Goal: Task Accomplishment & Management: Manage account settings

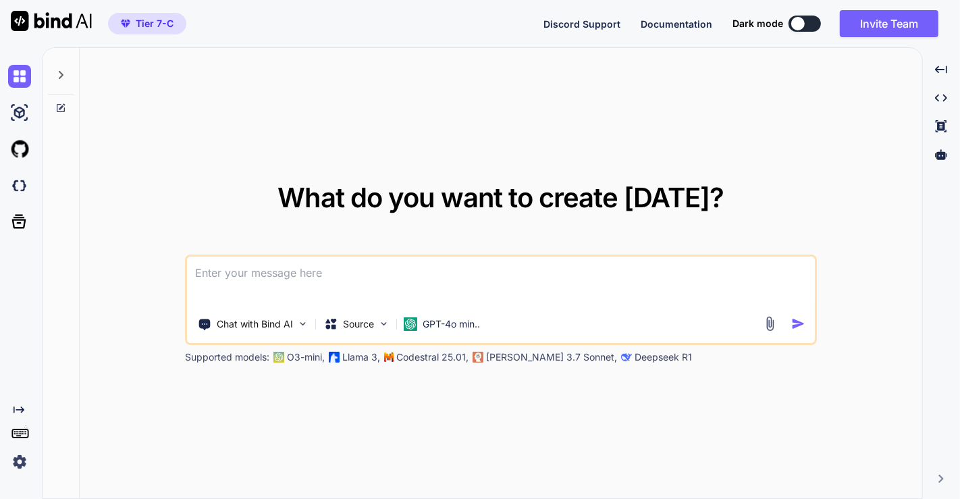
click at [22, 460] on img at bounding box center [19, 461] width 23 height 23
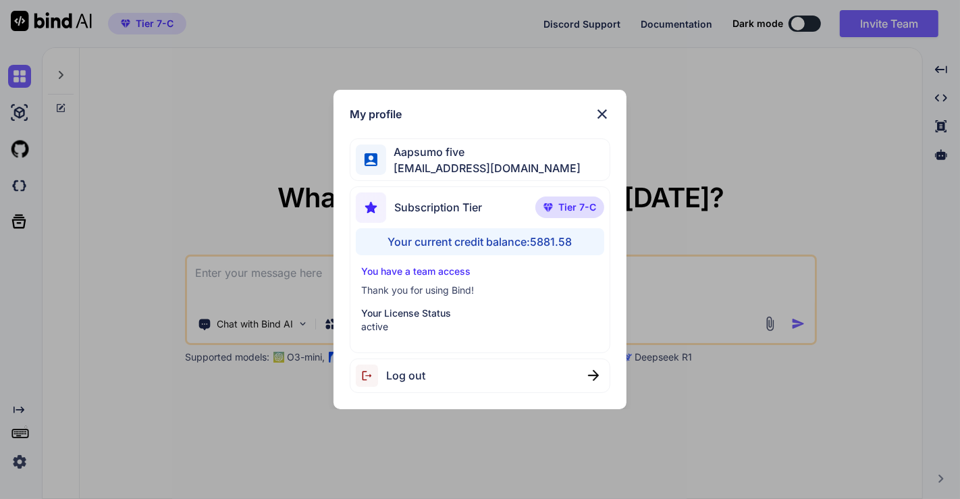
click at [256, 180] on div "My profile Aapsumo five appsumo_5@yopmail.com Subscription Tier Tier 7-C Your c…" at bounding box center [480, 249] width 960 height 499
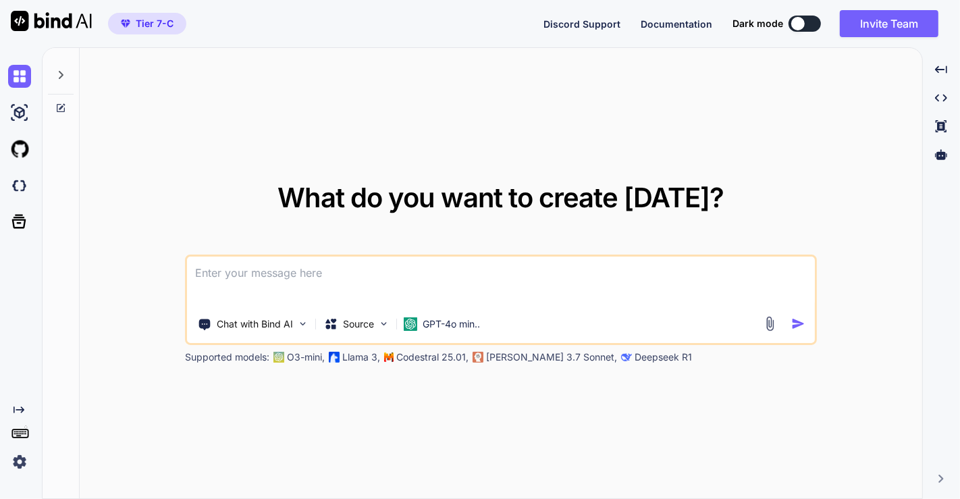
type textarea "x"
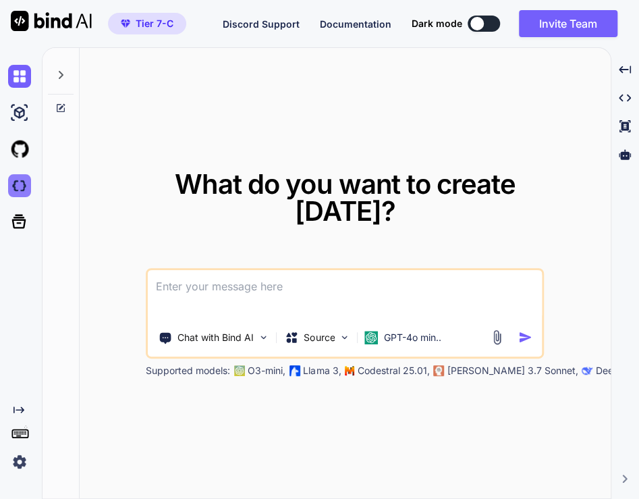
click at [16, 181] on img at bounding box center [19, 185] width 23 height 23
click at [18, 452] on img at bounding box center [19, 461] width 23 height 23
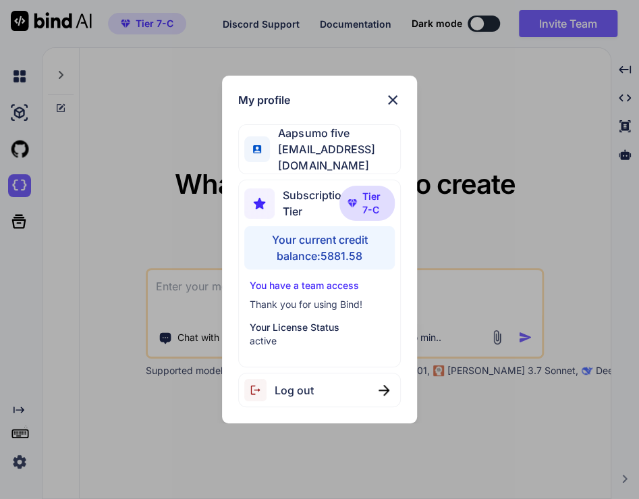
click at [351, 375] on div "Log out" at bounding box center [319, 390] width 163 height 34
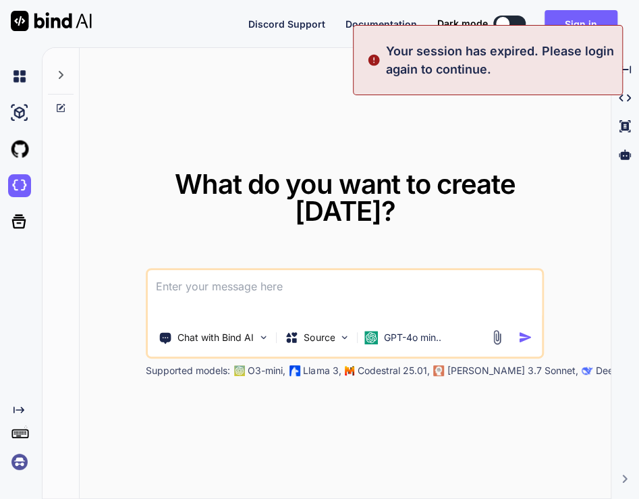
click at [17, 464] on img at bounding box center [19, 461] width 23 height 23
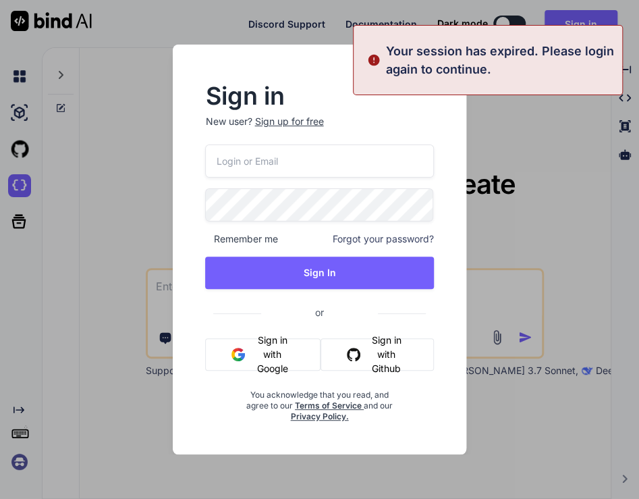
type input "[EMAIL_ADDRESS][DOMAIN_NAME]"
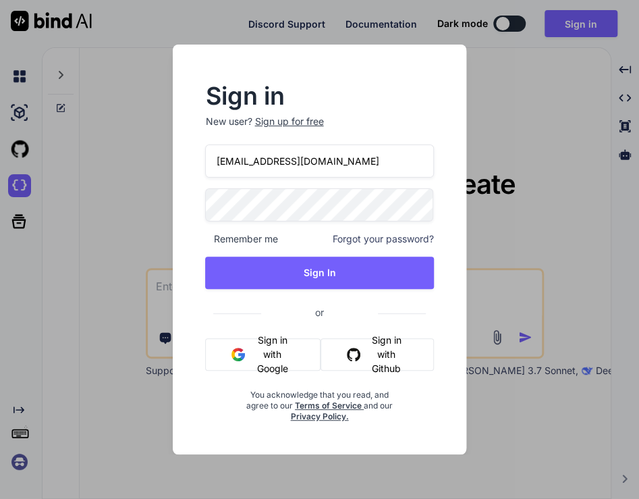
click at [356, 167] on input "[EMAIL_ADDRESS][DOMAIN_NAME]" at bounding box center [319, 160] width 228 height 33
paste input "tamir@efa.co.il"
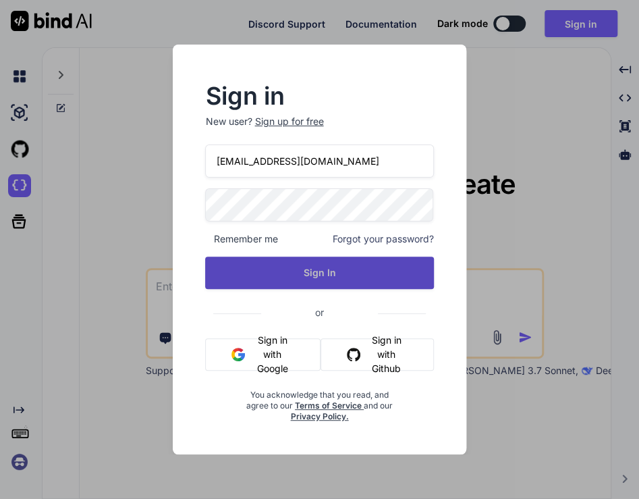
type input "tamir@efa.co.il"
click at [310, 263] on button "Sign In" at bounding box center [319, 272] width 228 height 32
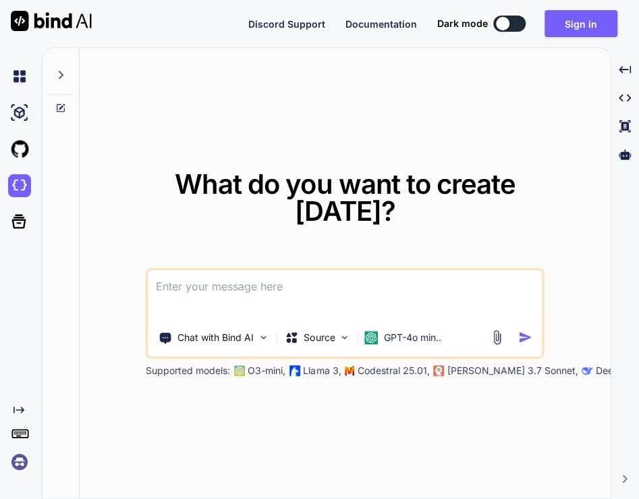
click at [20, 461] on img at bounding box center [19, 461] width 23 height 23
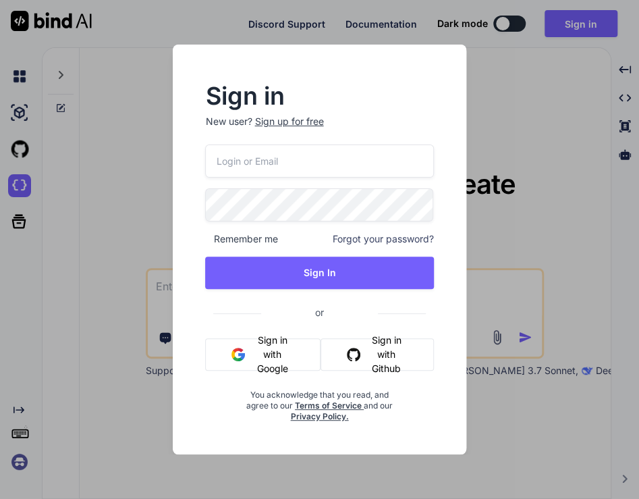
type input "tamir@efa.co.il"
click at [332, 290] on div "tamir@efa.co.il Remember me Forgot your password? Sign In or Sign in with Googl…" at bounding box center [319, 282] width 228 height 277
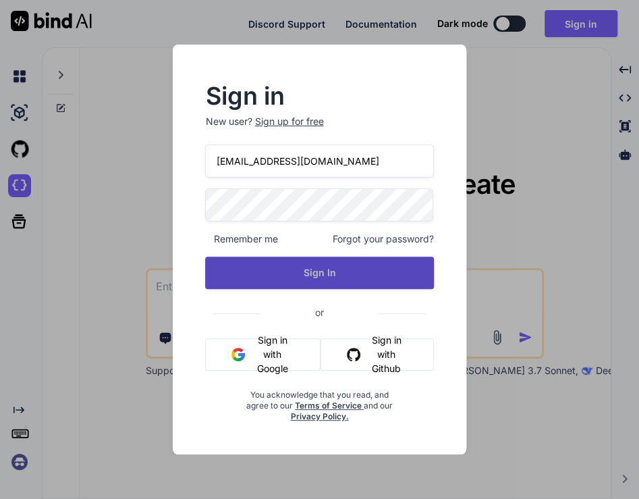
click at [331, 278] on button "Sign In" at bounding box center [319, 272] width 228 height 32
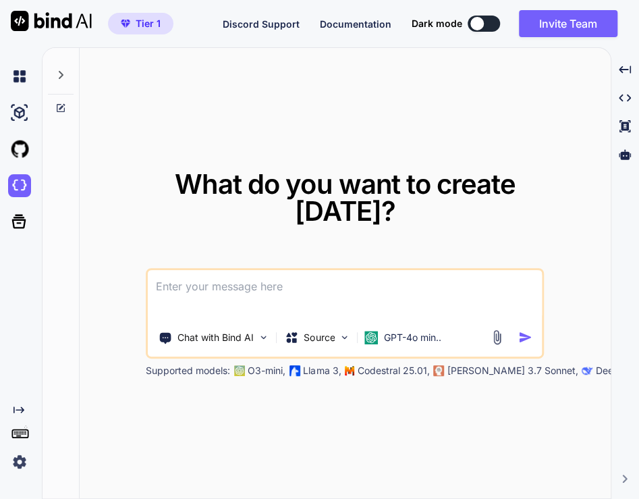
click at [265, 290] on textarea at bounding box center [345, 295] width 394 height 50
type textarea "hi"
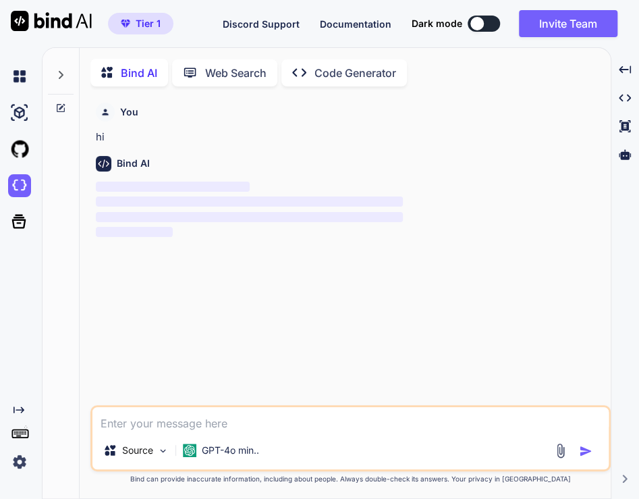
scroll to position [4, 0]
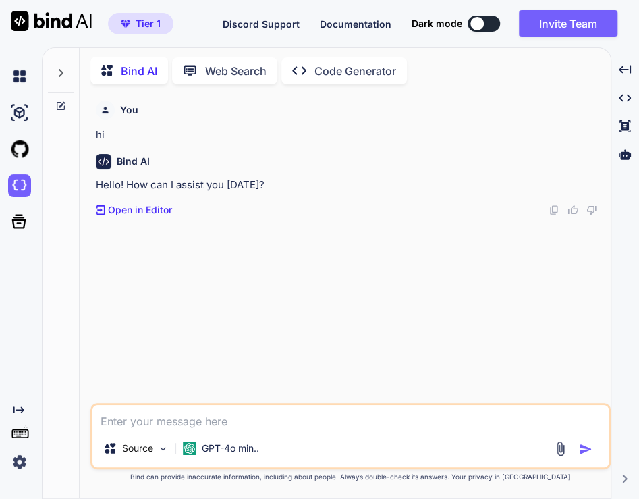
click at [59, 63] on div at bounding box center [61, 69] width 26 height 47
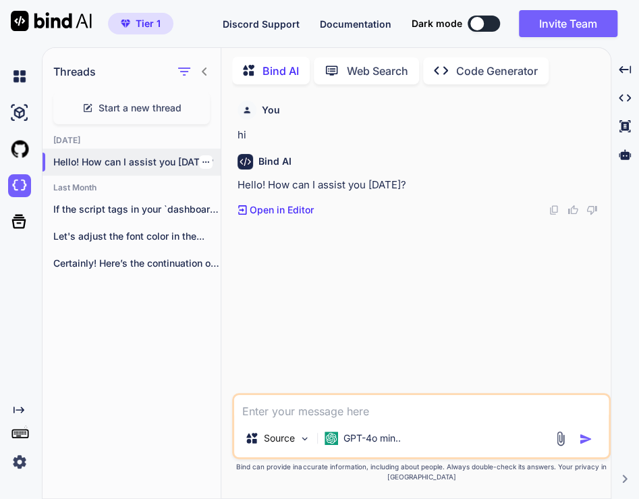
click at [205, 159] on div at bounding box center [205, 161] width 13 height 13
click at [203, 164] on div at bounding box center [205, 161] width 13 height 13
click at [202, 161] on icon "button" at bounding box center [206, 162] width 8 height 8
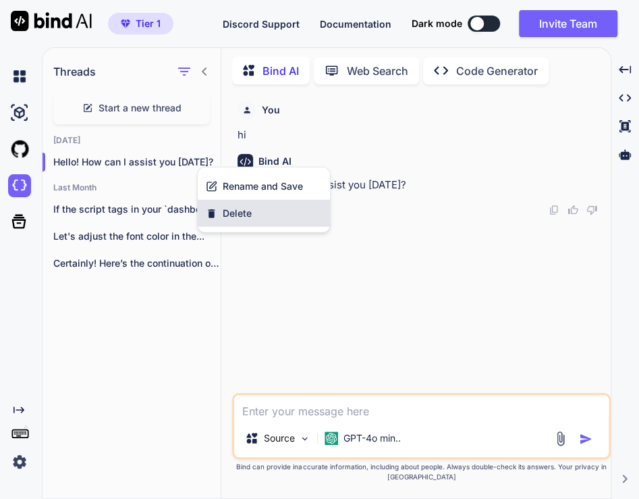
click at [246, 210] on span "Delete" at bounding box center [237, 213] width 29 height 13
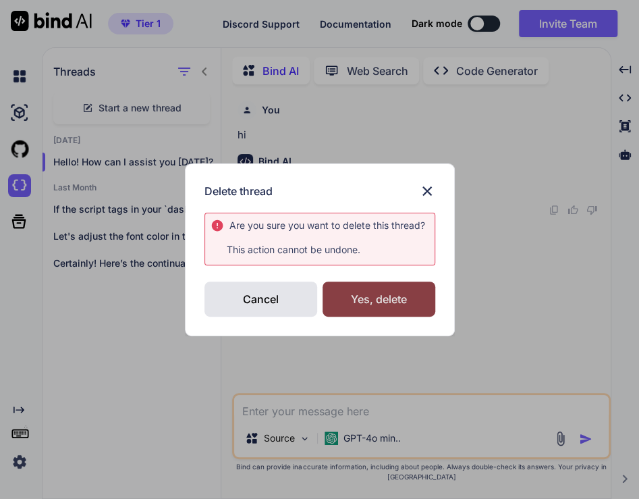
click at [376, 292] on div "Yes, delete" at bounding box center [379, 298] width 113 height 35
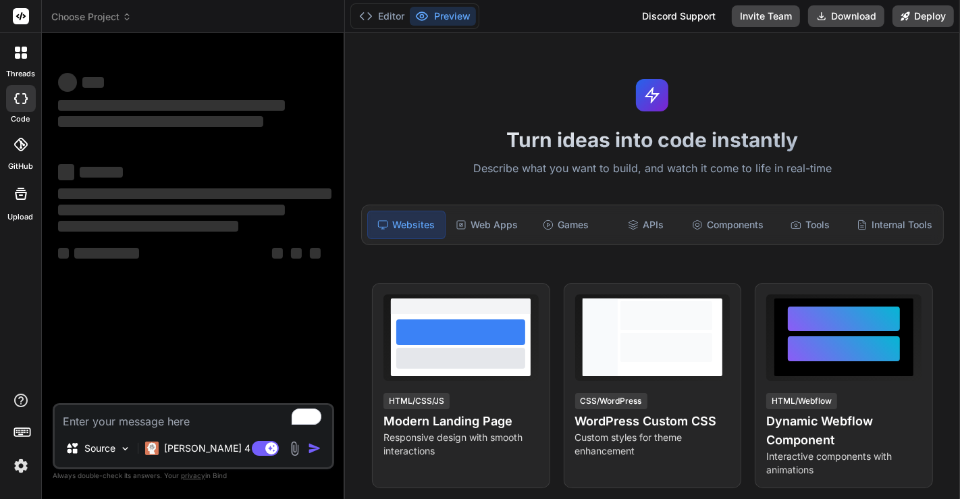
click at [25, 466] on img at bounding box center [20, 465] width 23 height 23
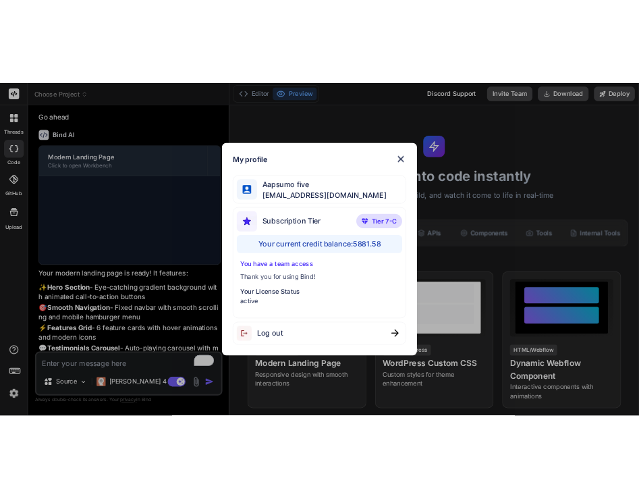
scroll to position [416, 0]
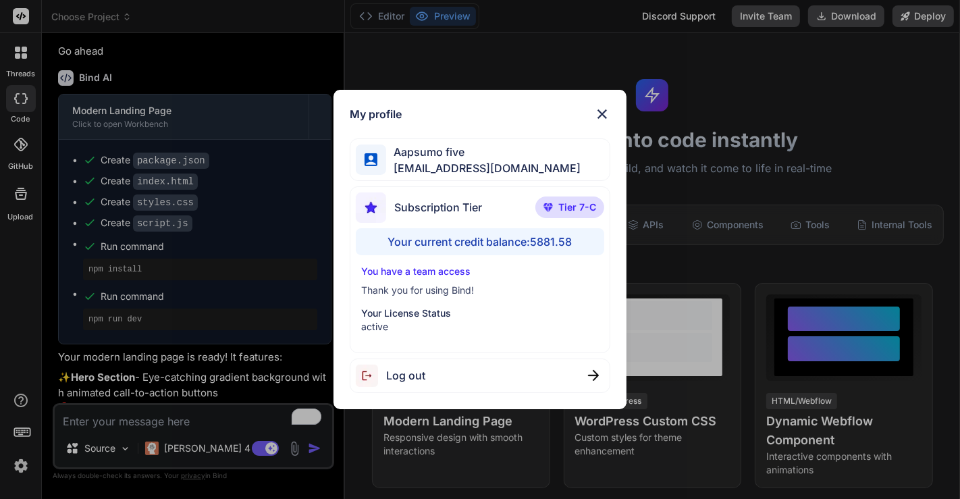
click at [200, 261] on div "My profile Aapsumo five appsumo_5@yopmail.com Subscription Tier Tier 7-C Your c…" at bounding box center [480, 249] width 960 height 499
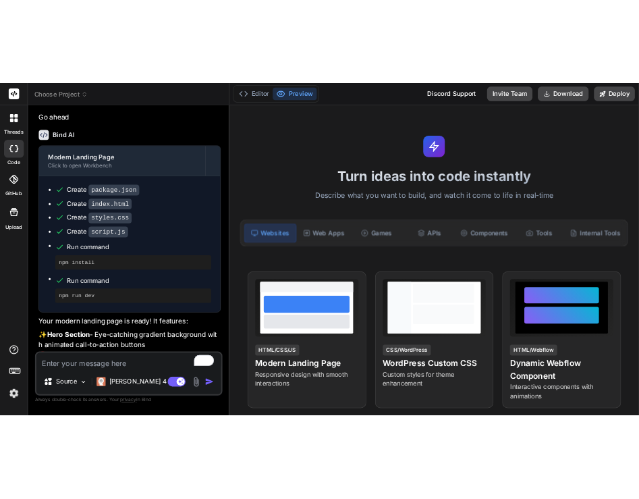
scroll to position [462, 0]
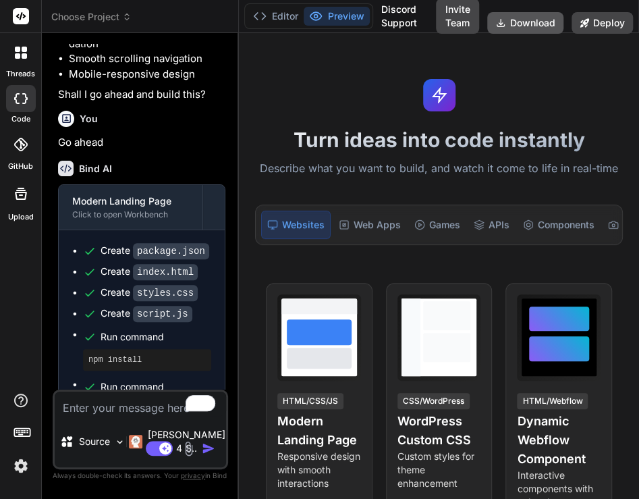
click at [520, 22] on button "Download" at bounding box center [525, 23] width 76 height 22
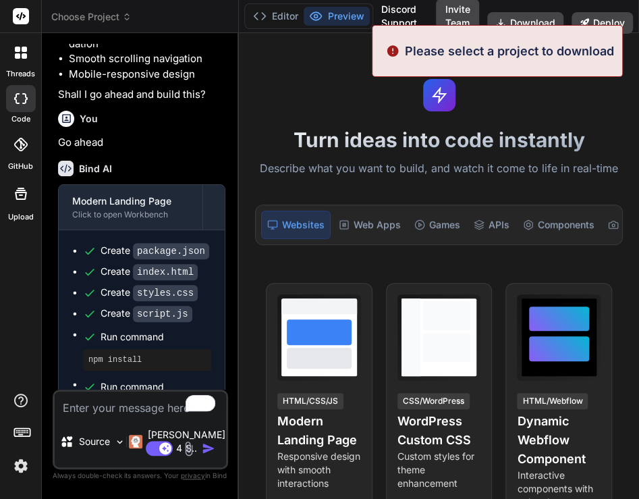
click at [101, 11] on span "Choose Project" at bounding box center [91, 16] width 80 height 13
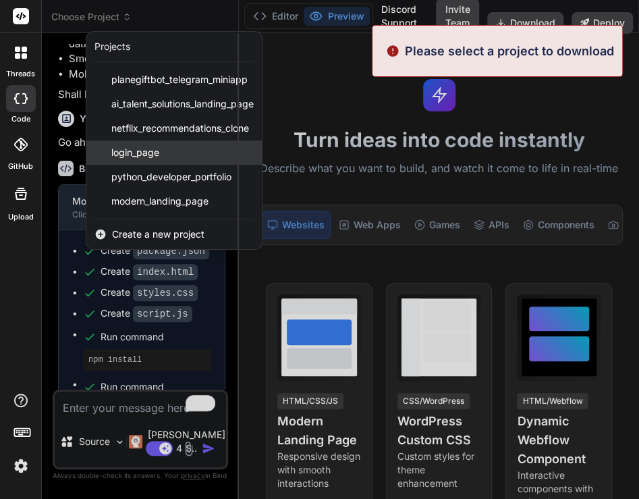
click at [142, 153] on span "login_page" at bounding box center [135, 152] width 48 height 13
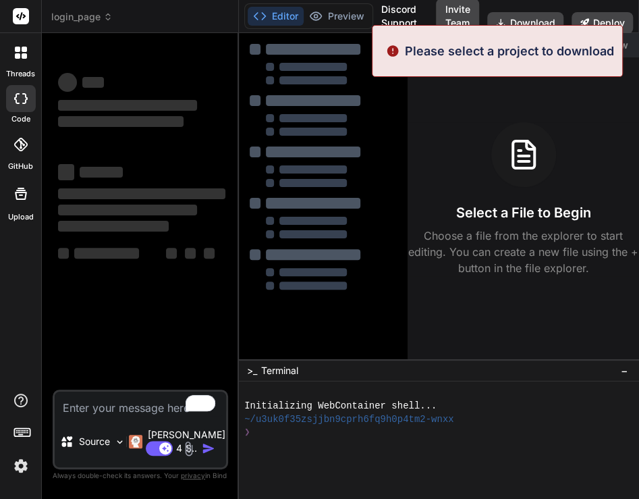
scroll to position [0, 0]
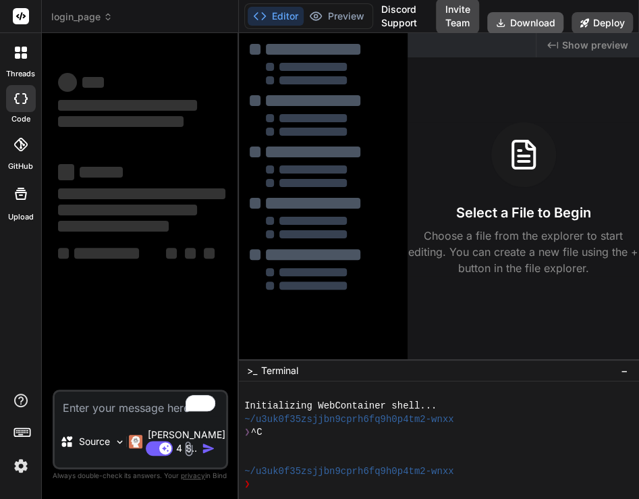
click at [536, 24] on button "Download" at bounding box center [525, 23] width 76 height 22
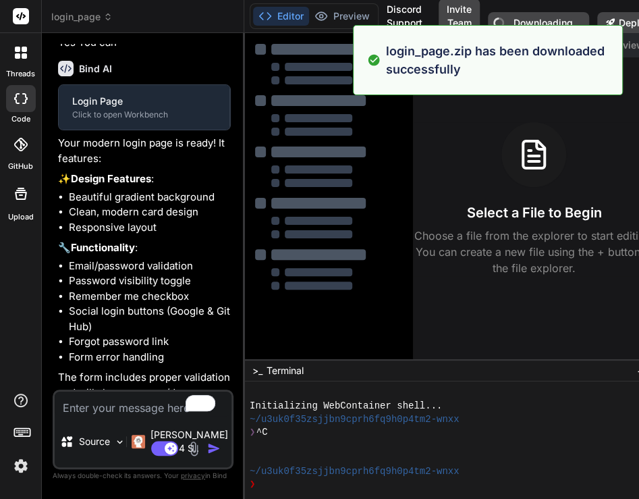
scroll to position [574, 0]
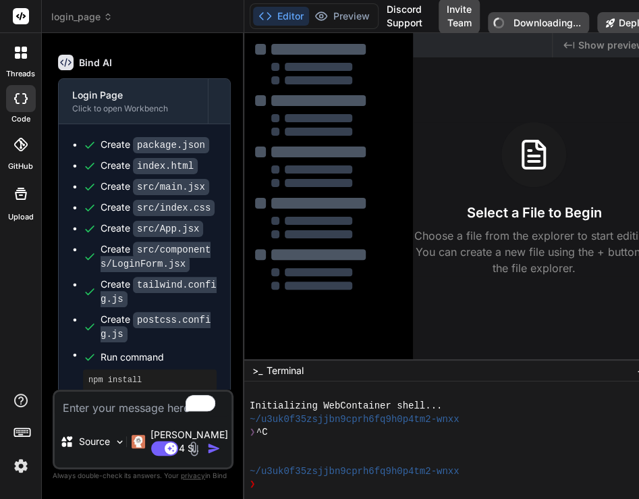
click at [497, 322] on div "Created with Pixso. Show preview Select a File to Begin Choose a file from the …" at bounding box center [534, 196] width 242 height 326
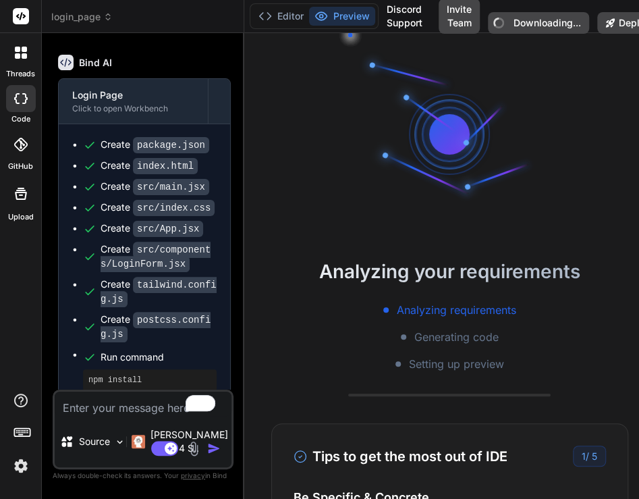
scroll to position [64, 0]
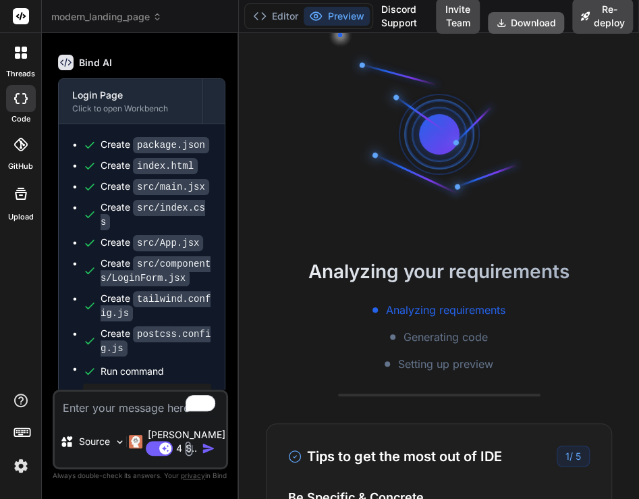
click at [534, 24] on button "Download" at bounding box center [526, 23] width 76 height 22
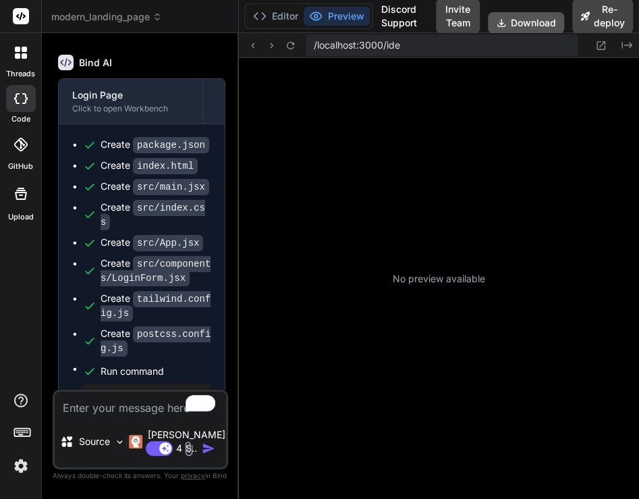
scroll to position [220, 0]
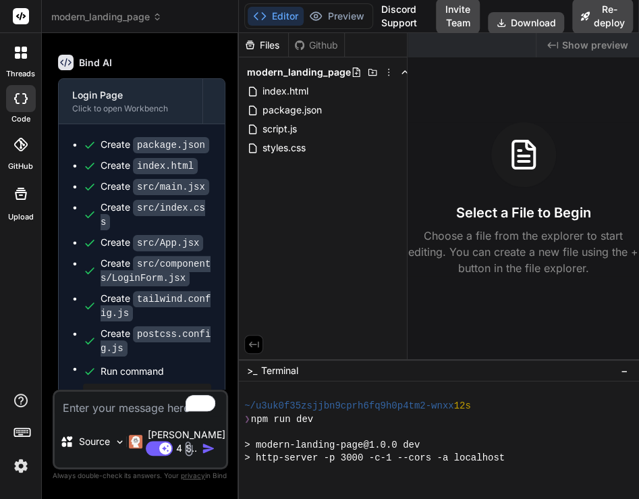
click at [23, 460] on img at bounding box center [20, 465] width 23 height 23
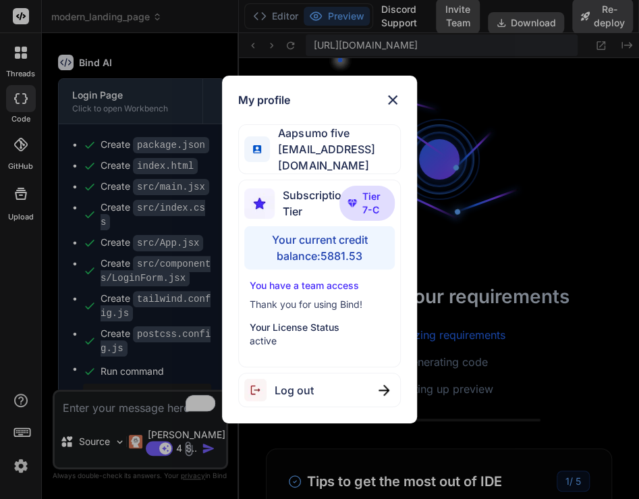
scroll to position [455, 0]
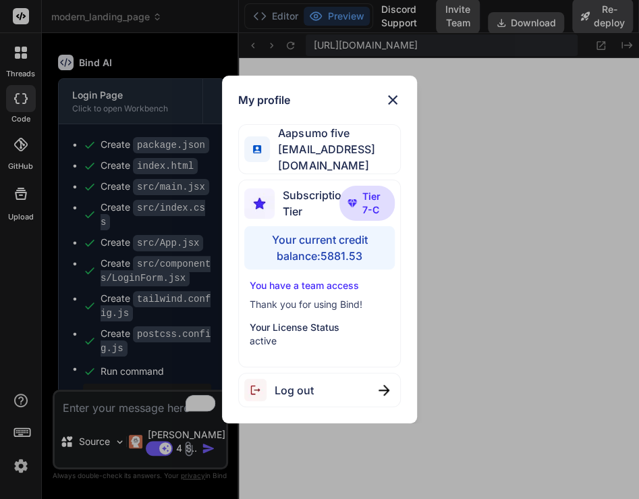
click at [496, 180] on div "My profile Aapsumo five appsumo_5@yopmail.com Subscription Tier Tier 7-C Your c…" at bounding box center [319, 249] width 639 height 499
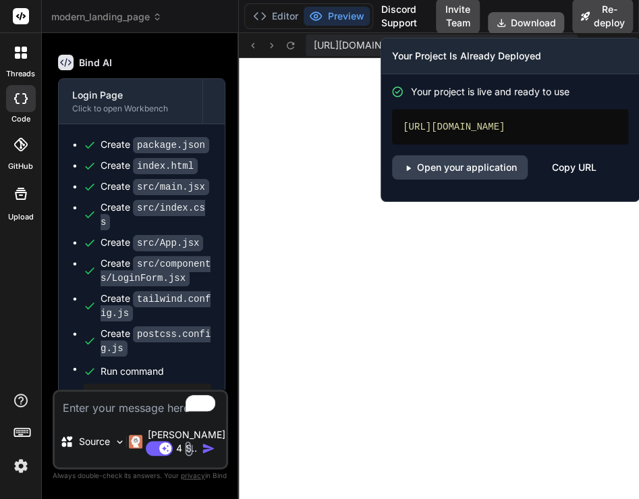
scroll to position [624, 0]
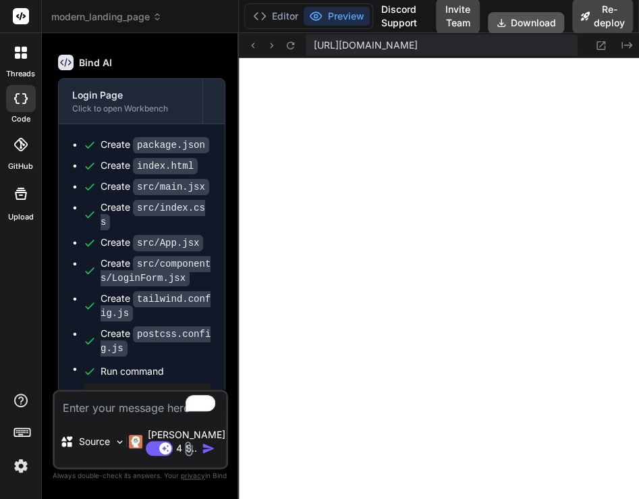
click at [532, 22] on button "Download" at bounding box center [526, 23] width 76 height 22
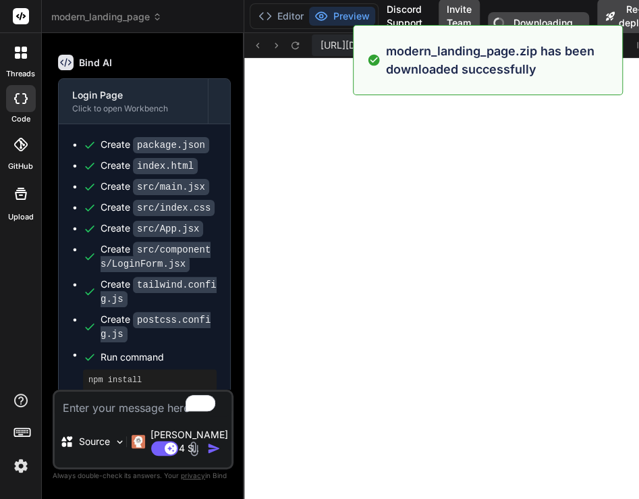
type textarea "x"
click at [24, 460] on img at bounding box center [20, 465] width 23 height 23
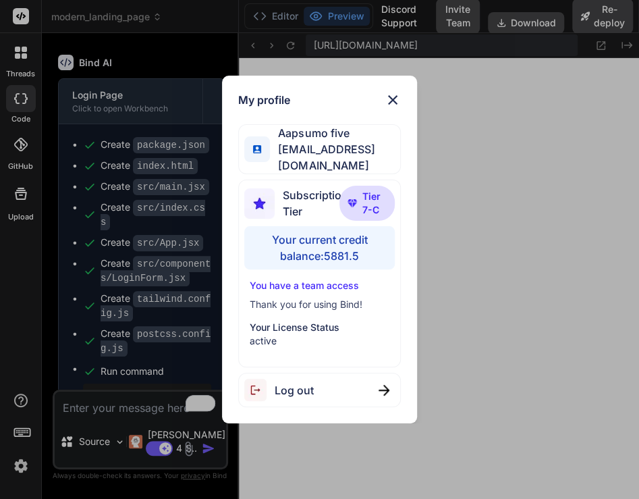
click at [180, 172] on div "My profile Aapsumo five appsumo_5@yopmail.com Subscription Tier Tier 7-C Your c…" at bounding box center [319, 249] width 639 height 499
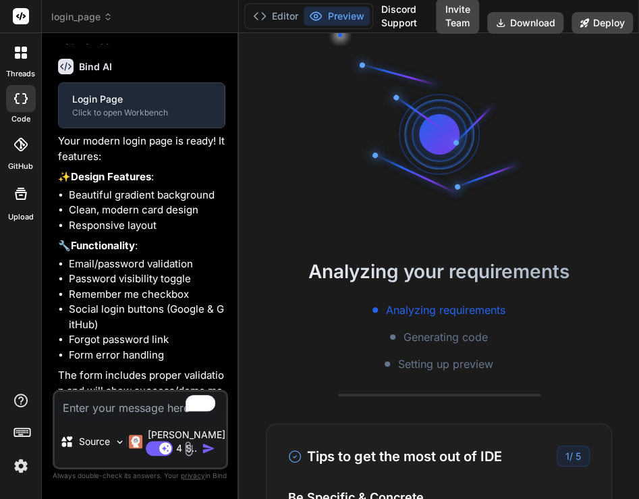
scroll to position [574, 0]
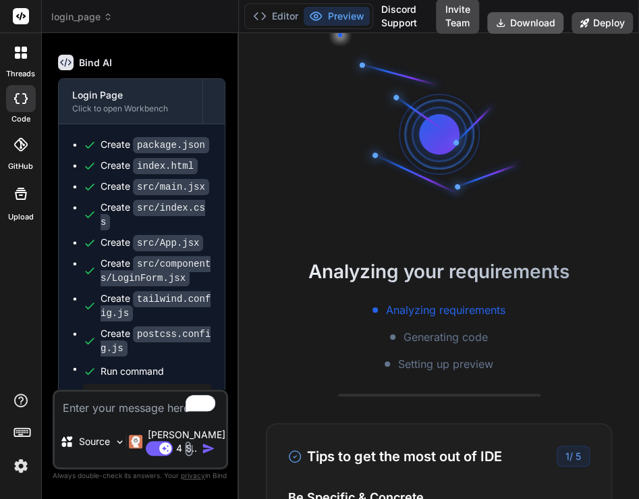
click at [538, 28] on button "Download" at bounding box center [525, 23] width 76 height 22
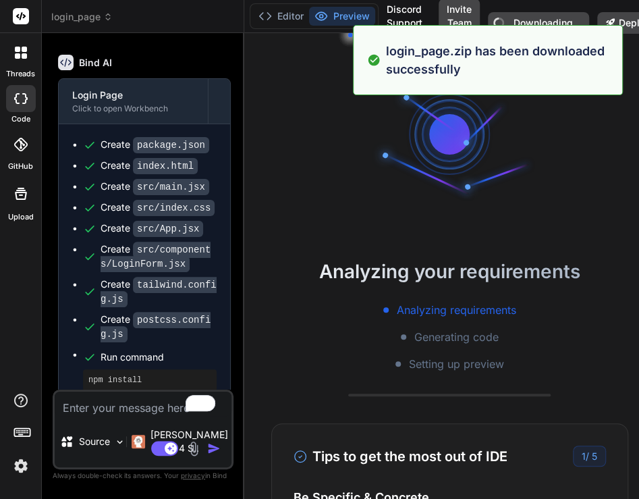
type textarea "x"
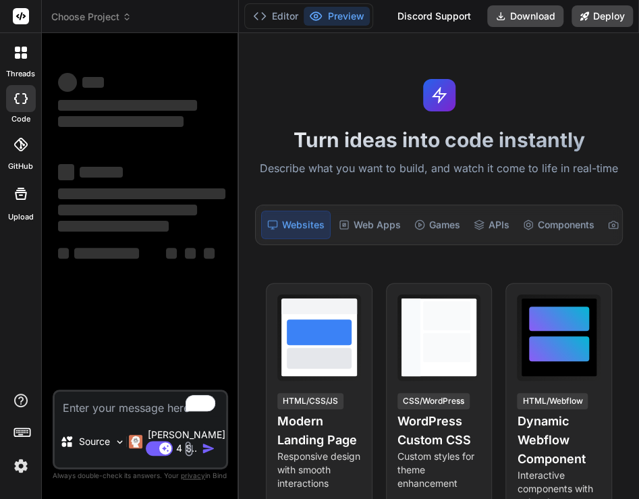
click at [543, 194] on div "Turn ideas into code instantly Describe what you want to build, and watch it co…" at bounding box center [439, 266] width 400 height 466
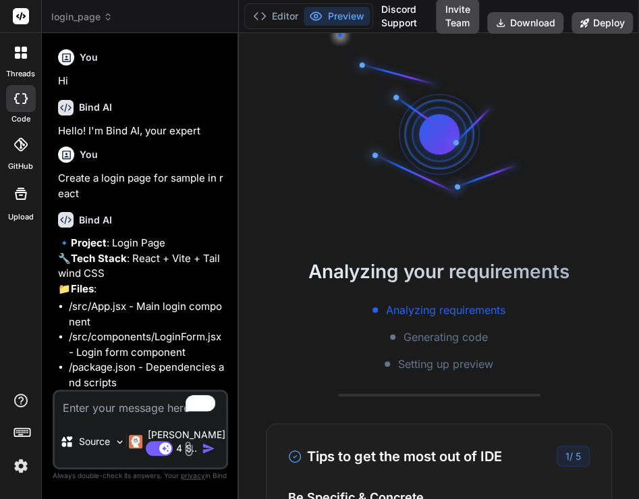
click at [497, 159] on div "Analyzing your requirements Analyzing requirements Generating code Setting up p…" at bounding box center [439, 266] width 400 height 466
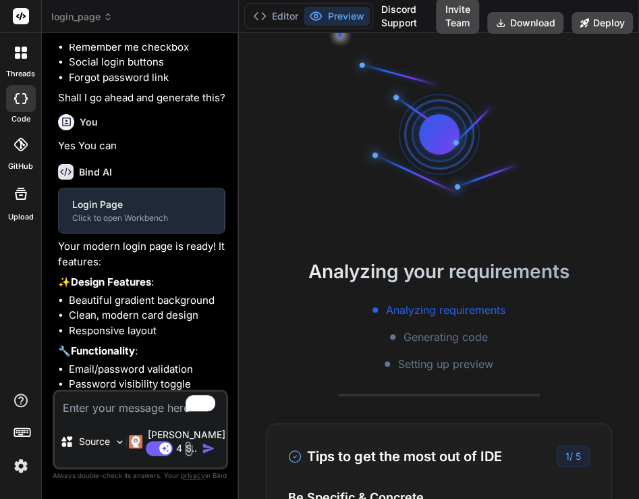
scroll to position [574, 0]
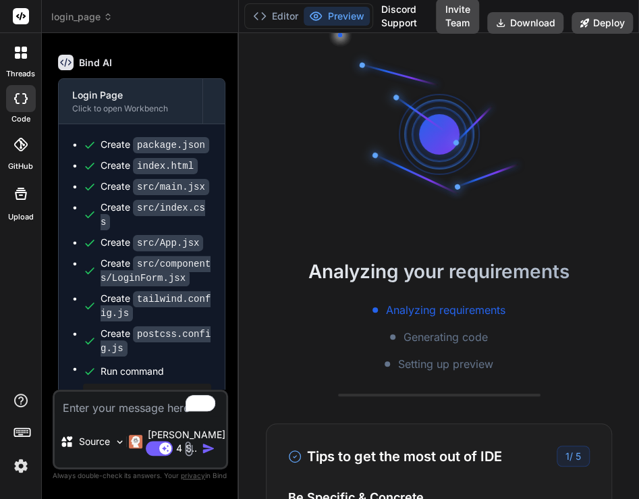
click at [18, 464] on img at bounding box center [20, 465] width 23 height 23
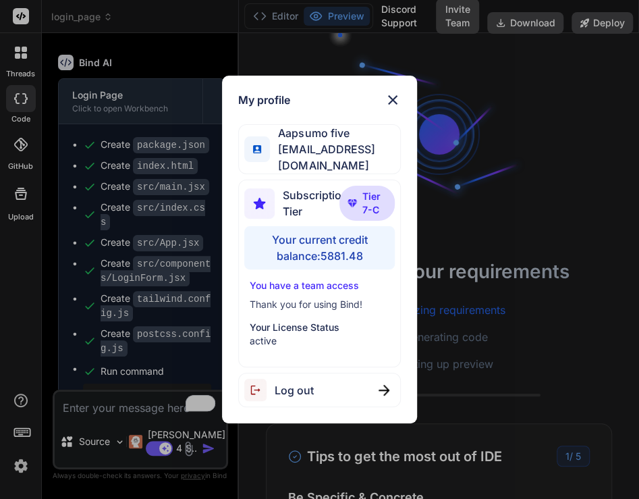
click at [186, 120] on div "My profile Aapsumo five appsumo_5@yopmail.com Subscription Tier Tier 7-C Your c…" at bounding box center [319, 249] width 639 height 499
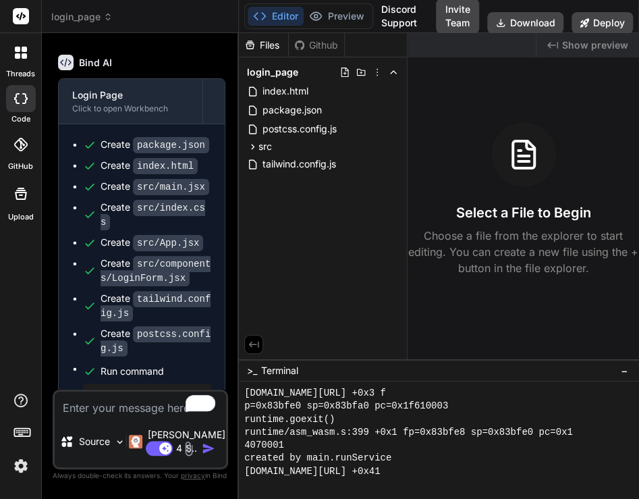
scroll to position [2313, 0]
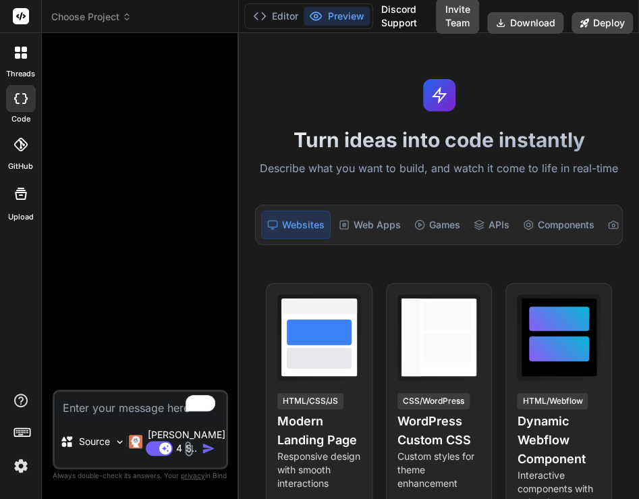
type textarea "x"
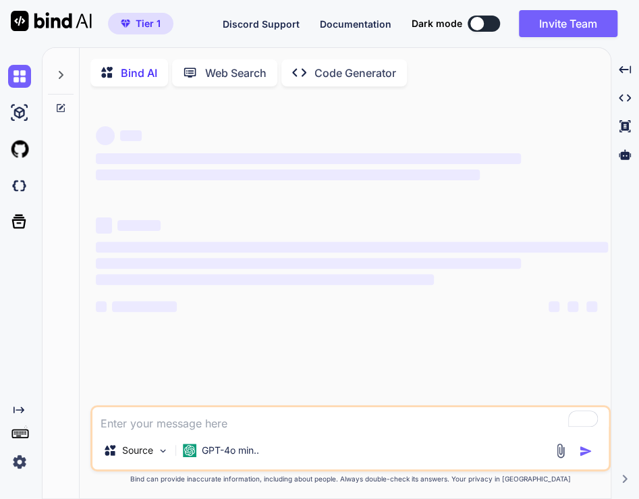
type textarea "x"
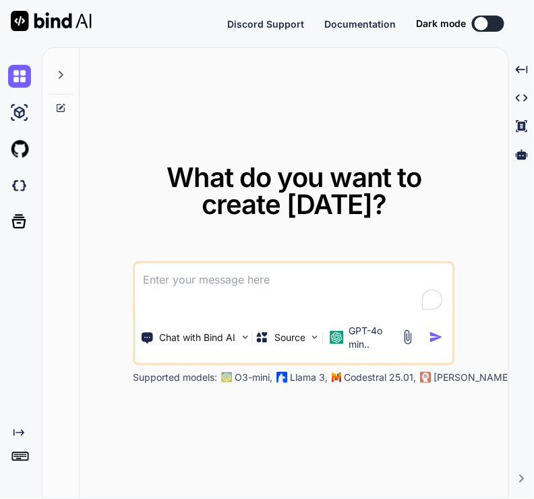
type textarea "x"
click at [19, 464] on img at bounding box center [19, 461] width 23 height 23
